Goal: Check status: Check status

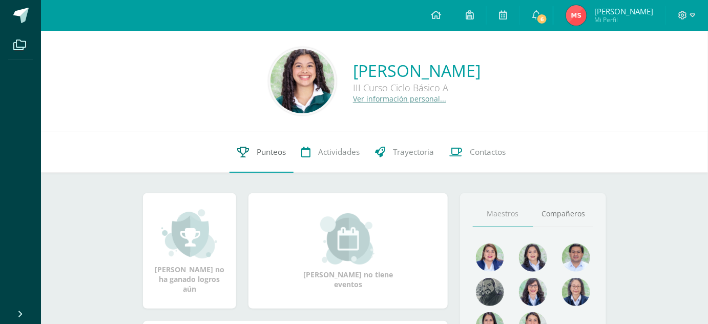
click at [277, 154] on span "Punteos" at bounding box center [271, 152] width 29 height 11
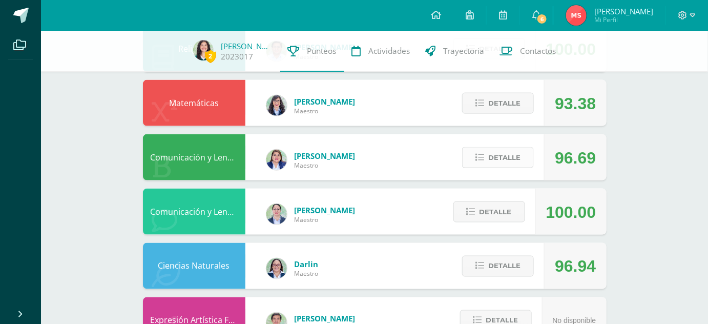
scroll to position [407, 0]
click at [489, 158] on span "Detalle" at bounding box center [504, 158] width 32 height 19
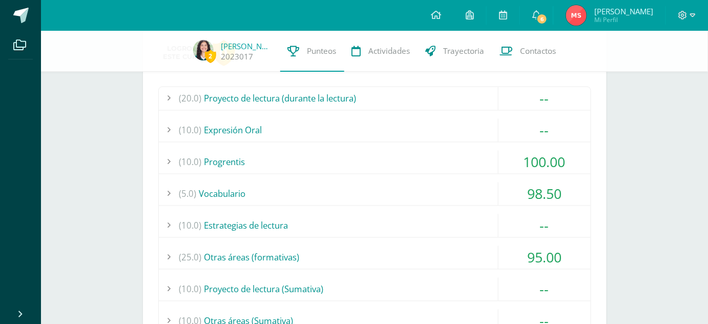
scroll to position [597, 0]
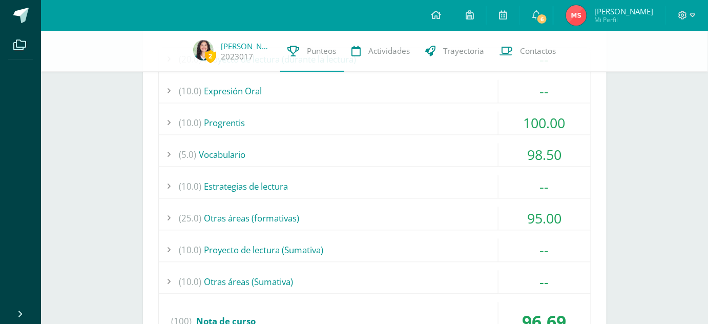
click at [427, 153] on div "(5.0) Vocabulario" at bounding box center [375, 154] width 432 height 23
